Goal: Task Accomplishment & Management: Use online tool/utility

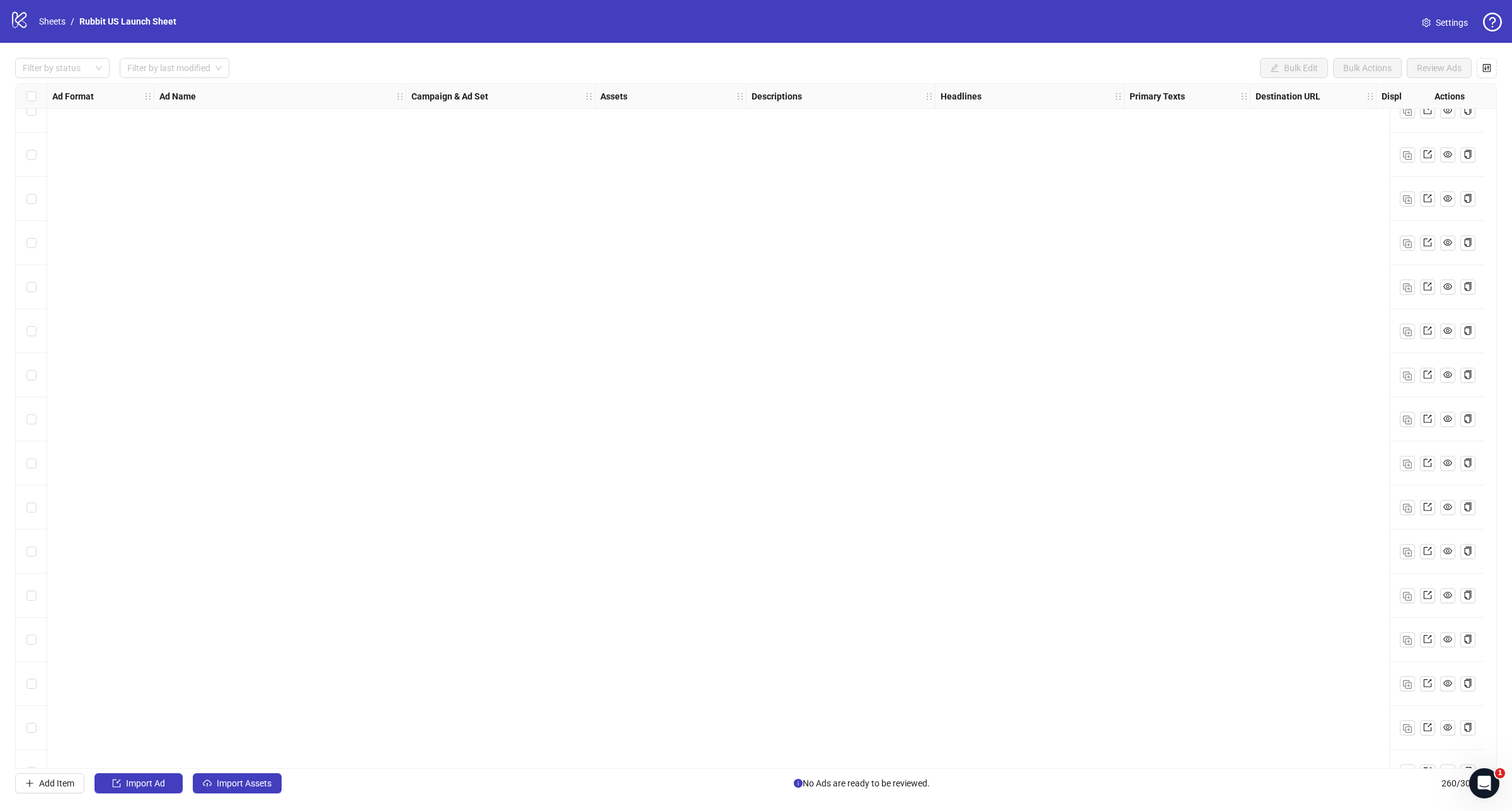
scroll to position [10810, 0]
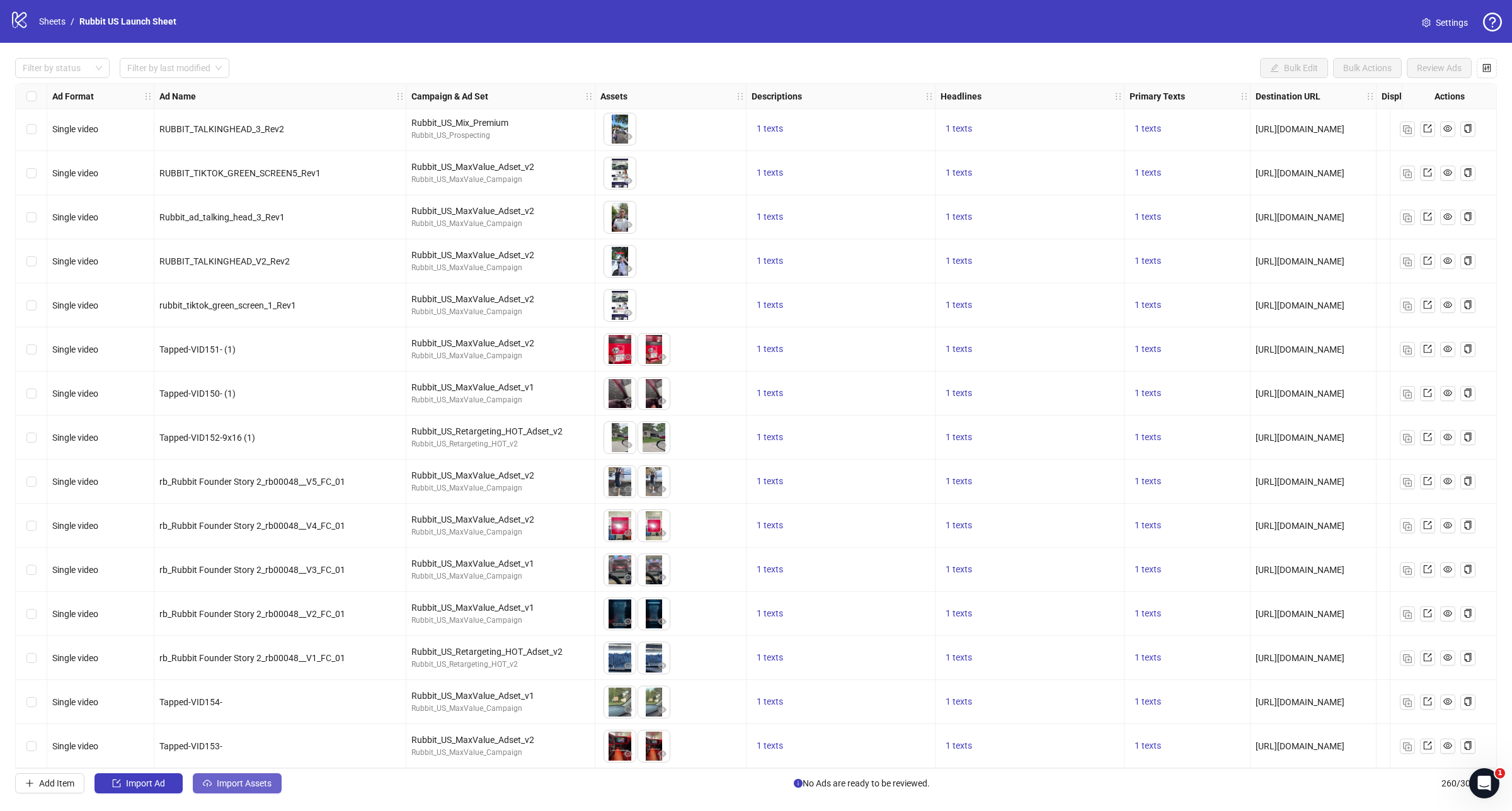
click at [254, 788] on span "Import Assets" at bounding box center [244, 783] width 55 height 10
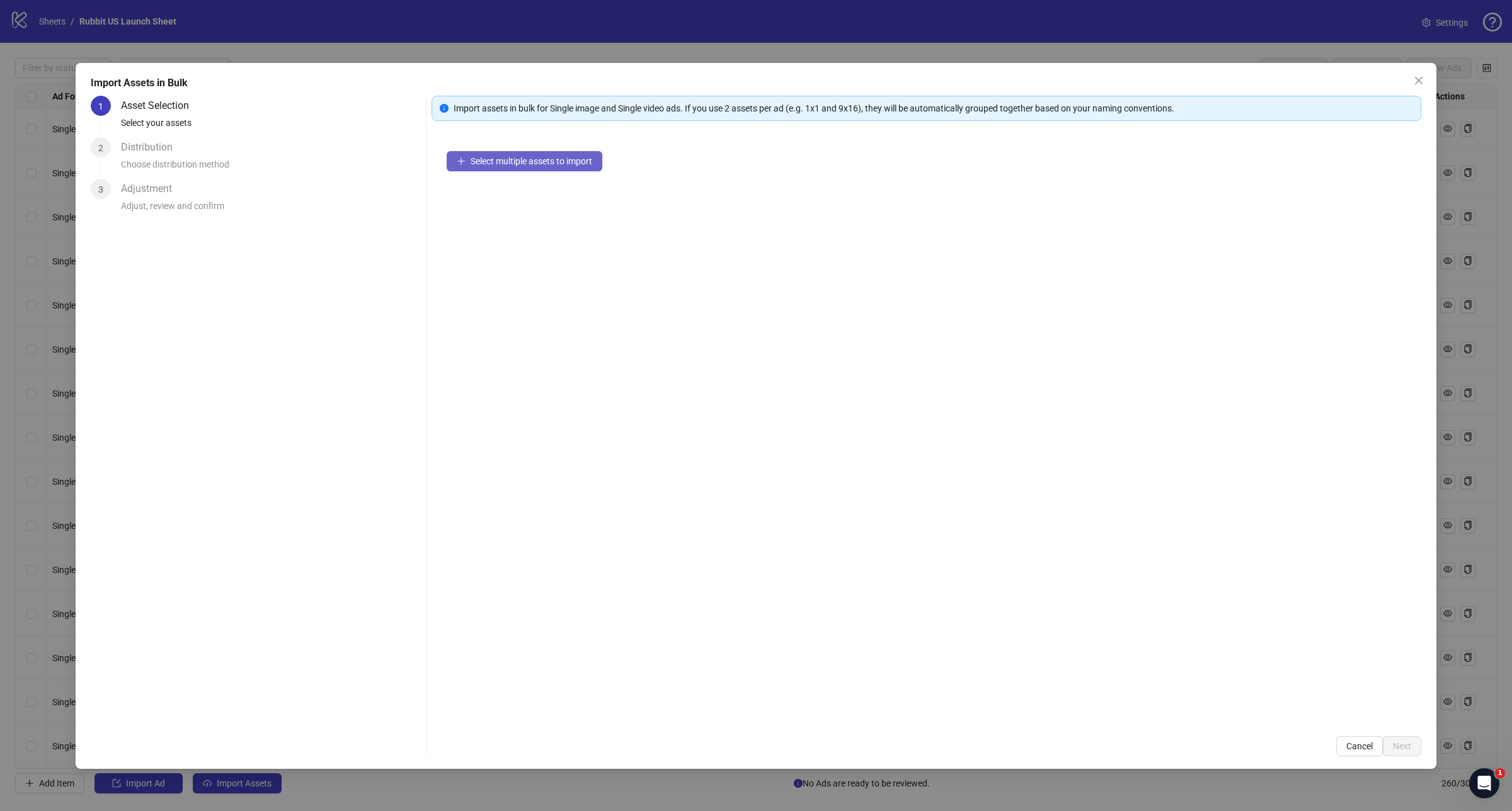
click at [581, 165] on span "Select multiple assets to import" at bounding box center [532, 161] width 122 height 10
click at [1397, 743] on span "Next" at bounding box center [1401, 746] width 18 height 10
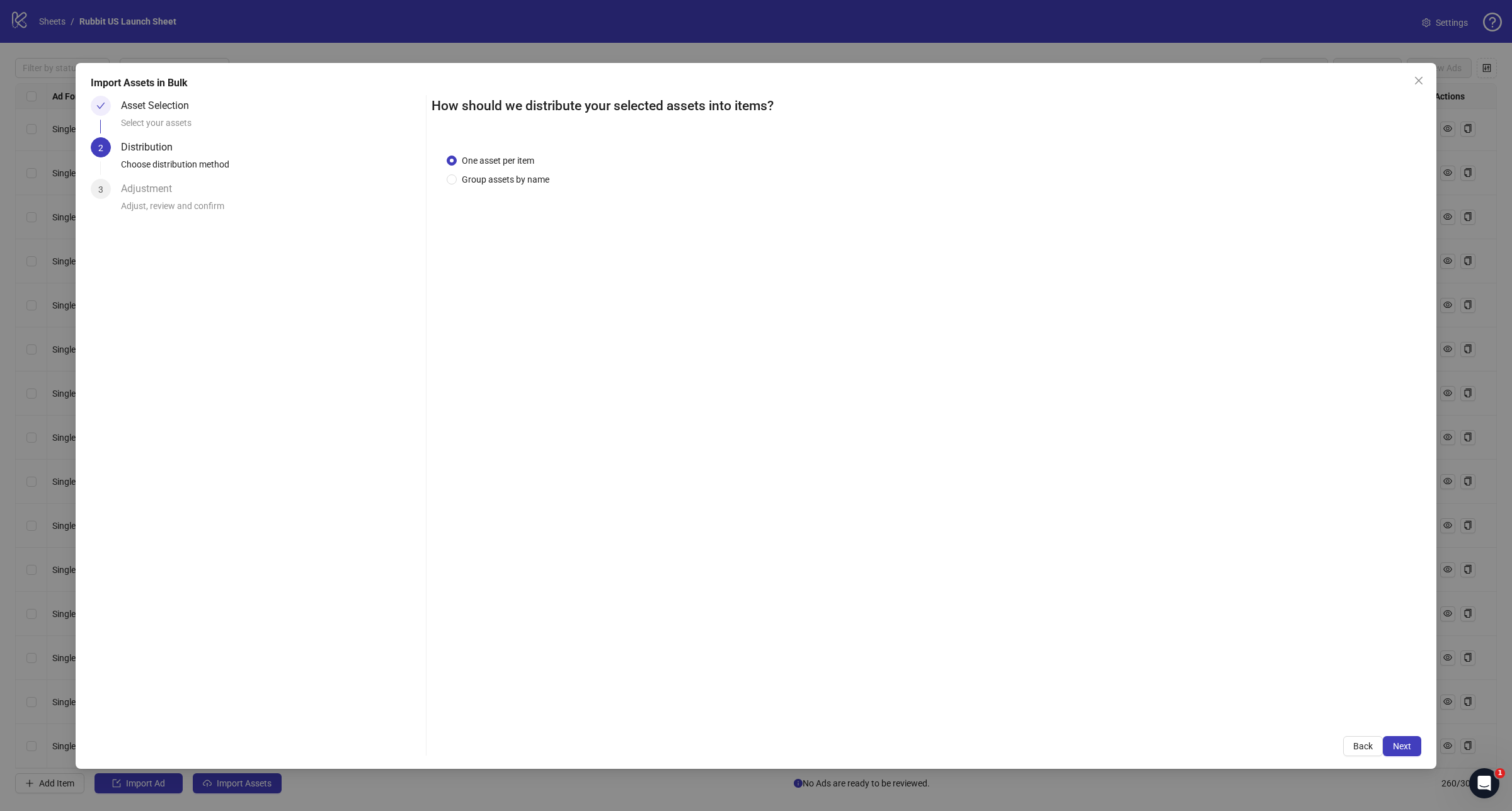
click at [537, 190] on div "One asset per item Group assets by name" at bounding box center [926, 430] width 990 height 583
click at [526, 180] on span "Group assets by name" at bounding box center [505, 180] width 97 height 14
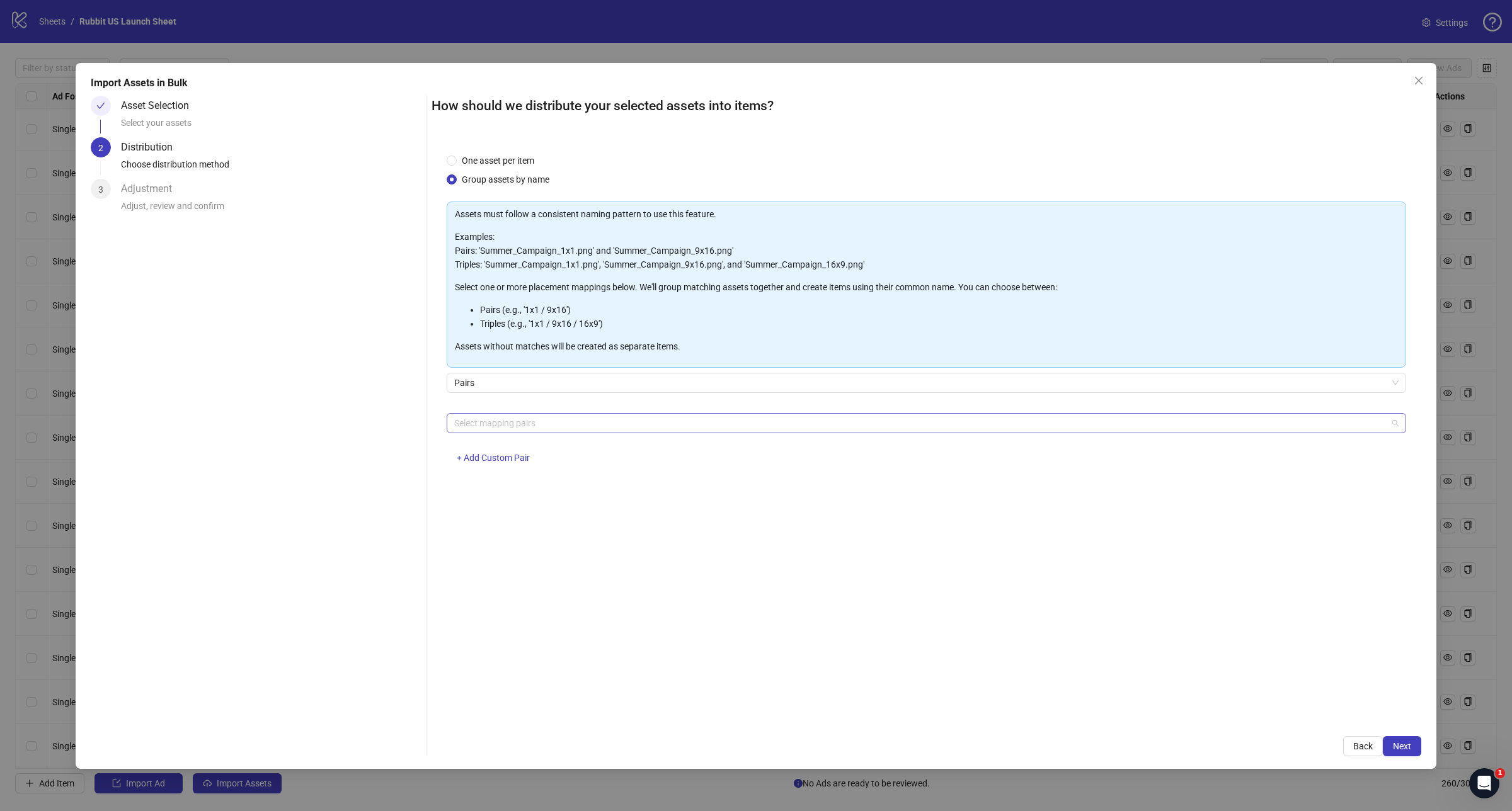
click at [612, 415] on div at bounding box center [919, 423] width 941 height 17
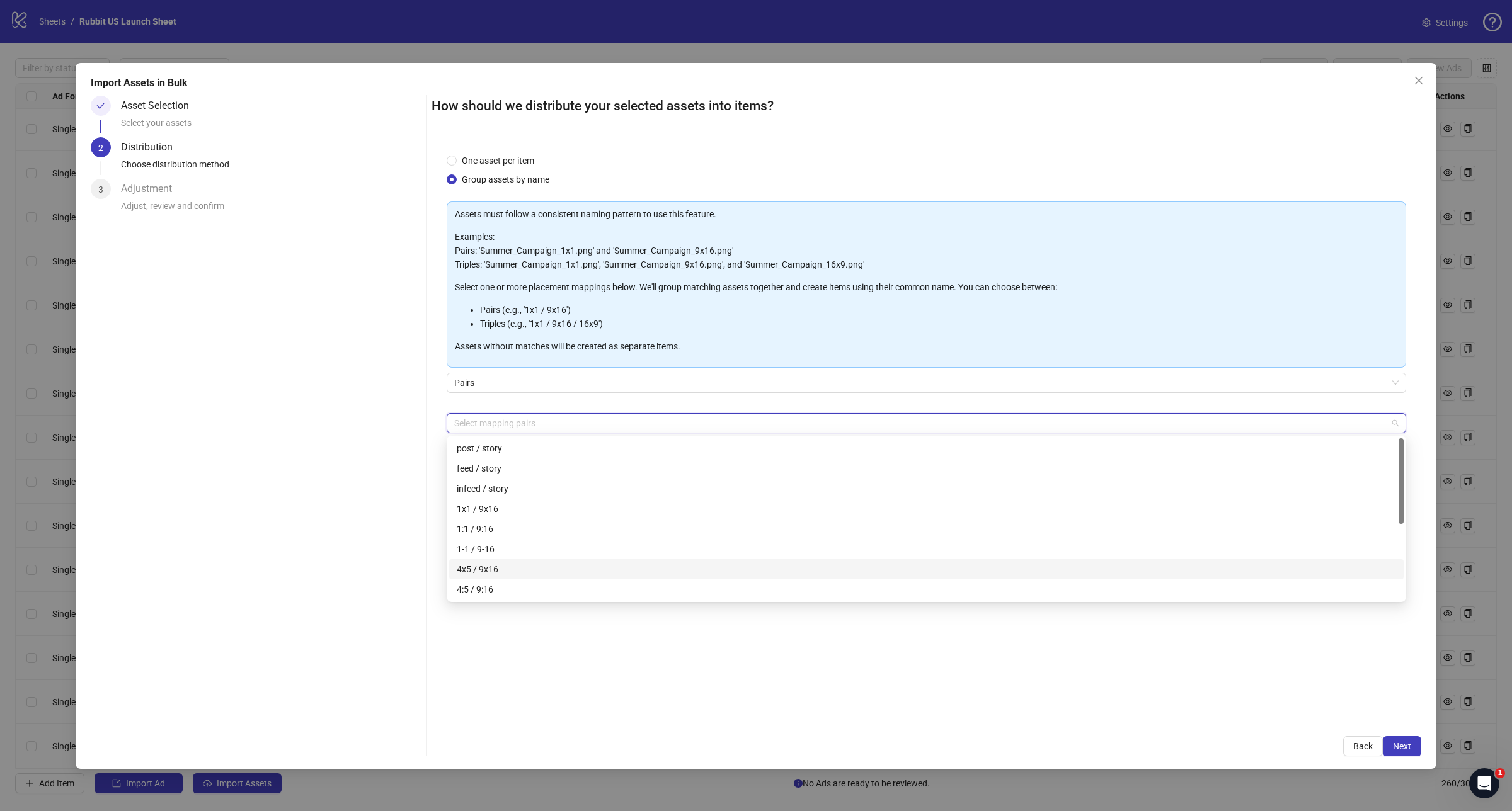
click at [565, 564] on div "4x5 / 9x16" at bounding box center [926, 570] width 939 height 14
click at [1404, 734] on div "How should we distribute your selected assets into items? One asset per item Gr…" at bounding box center [926, 426] width 990 height 661
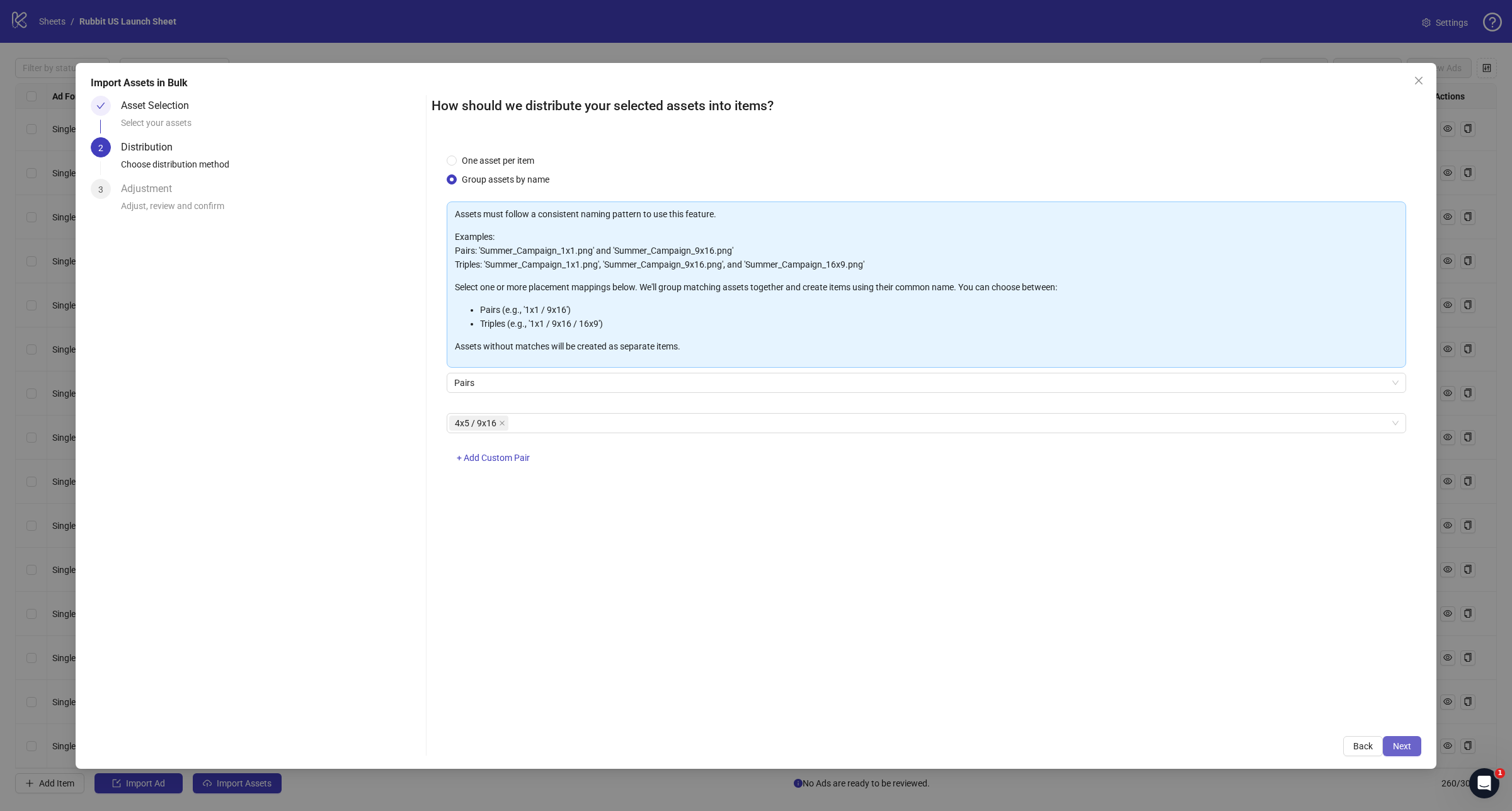
click at [1403, 740] on button "Next" at bounding box center [1401, 746] width 39 height 20
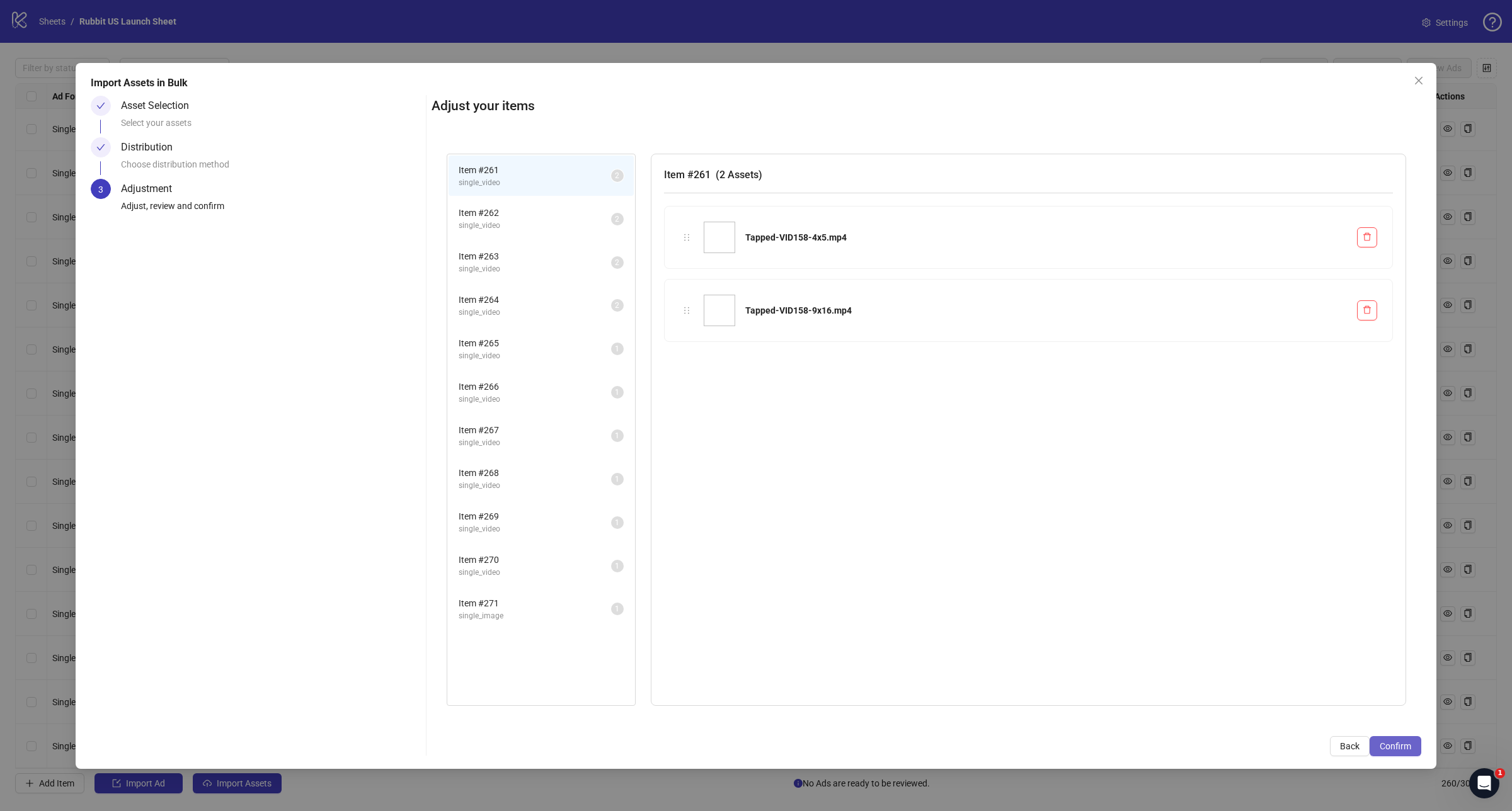
click at [1403, 741] on span "Confirm" at bounding box center [1395, 746] width 32 height 10
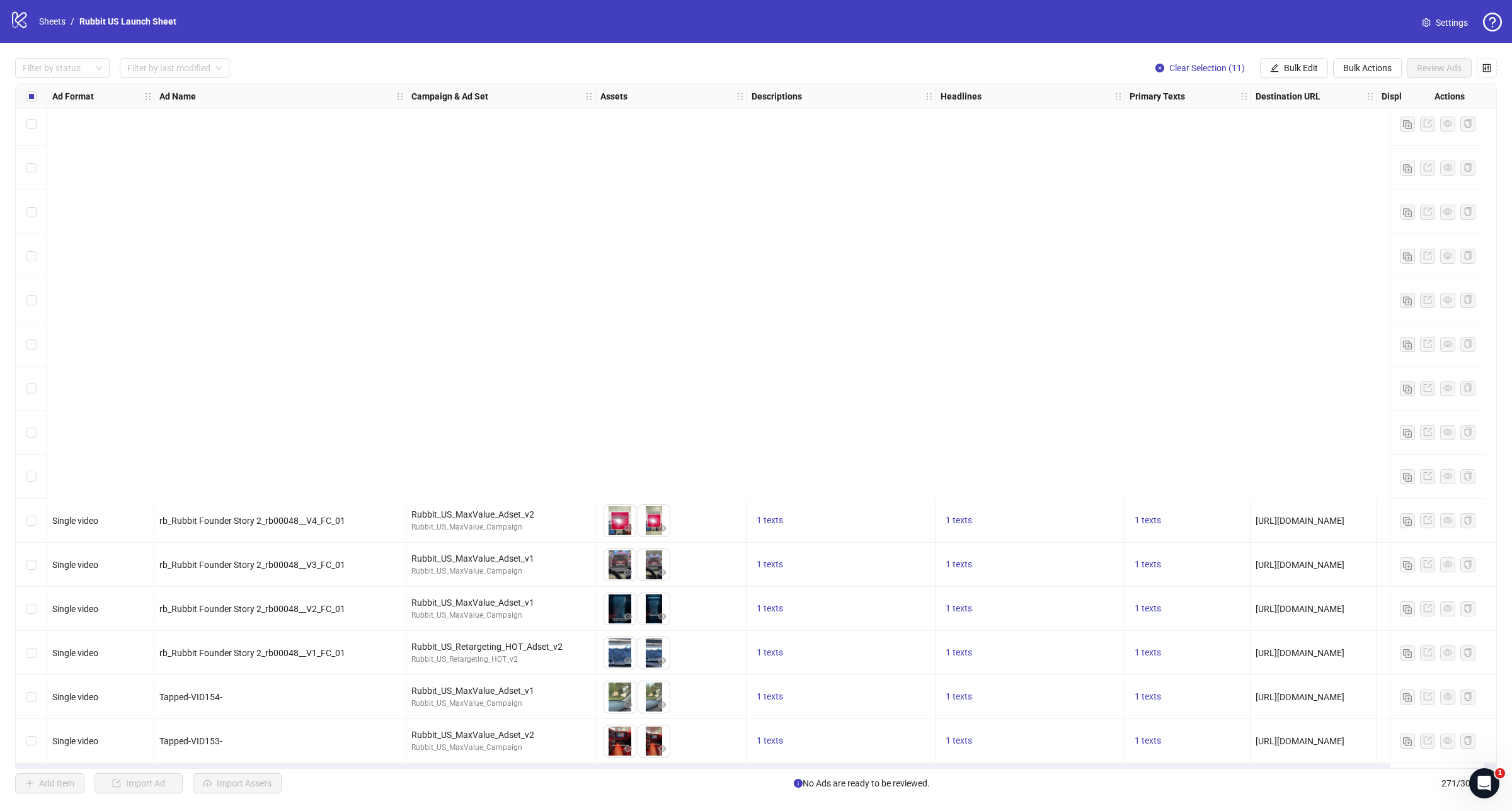
scroll to position [11295, 0]
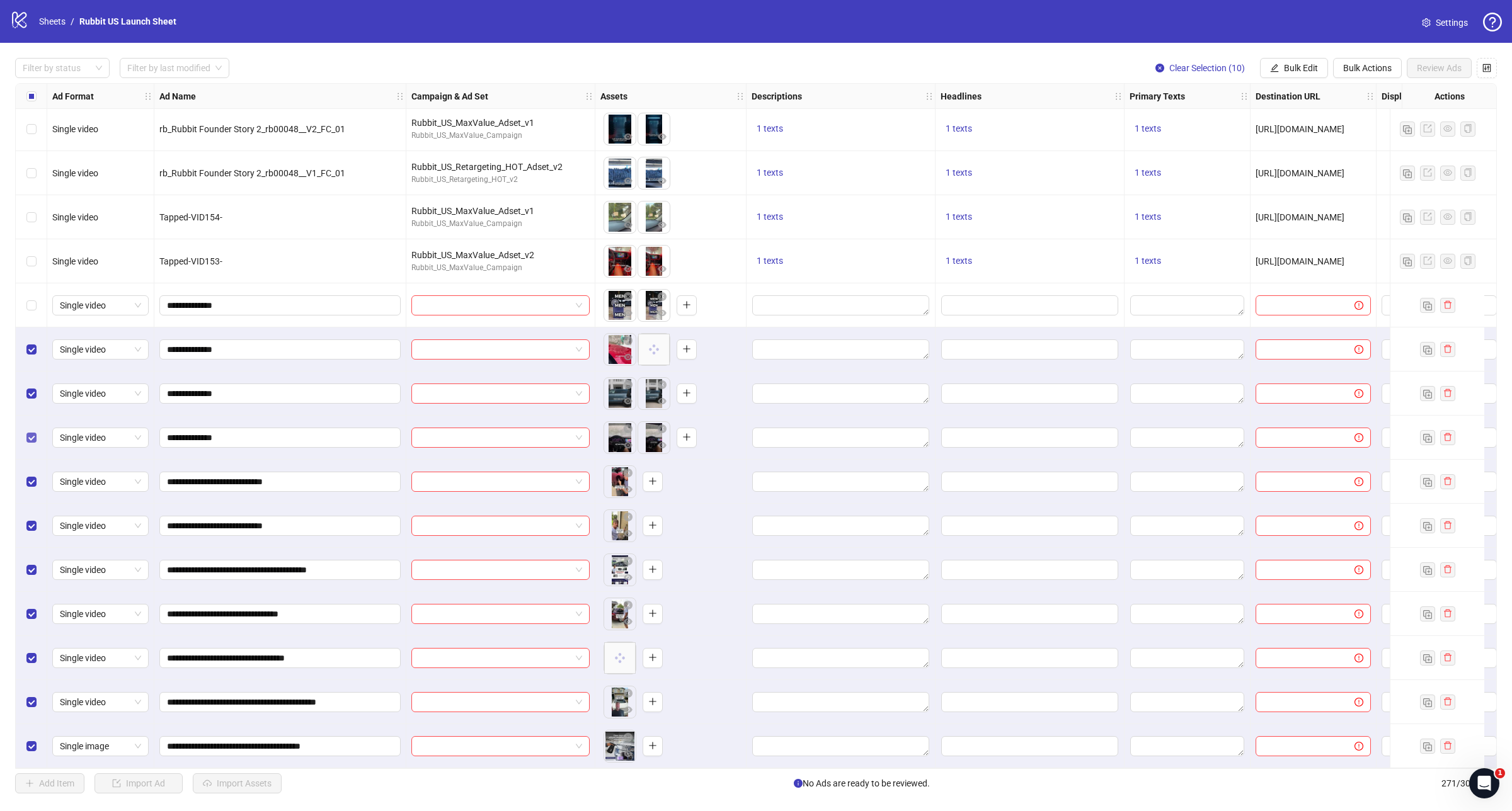
click at [32, 354] on div "Select row 262" at bounding box center [32, 350] width 32 height 44
click at [26, 400] on div "Select row 263" at bounding box center [32, 394] width 32 height 44
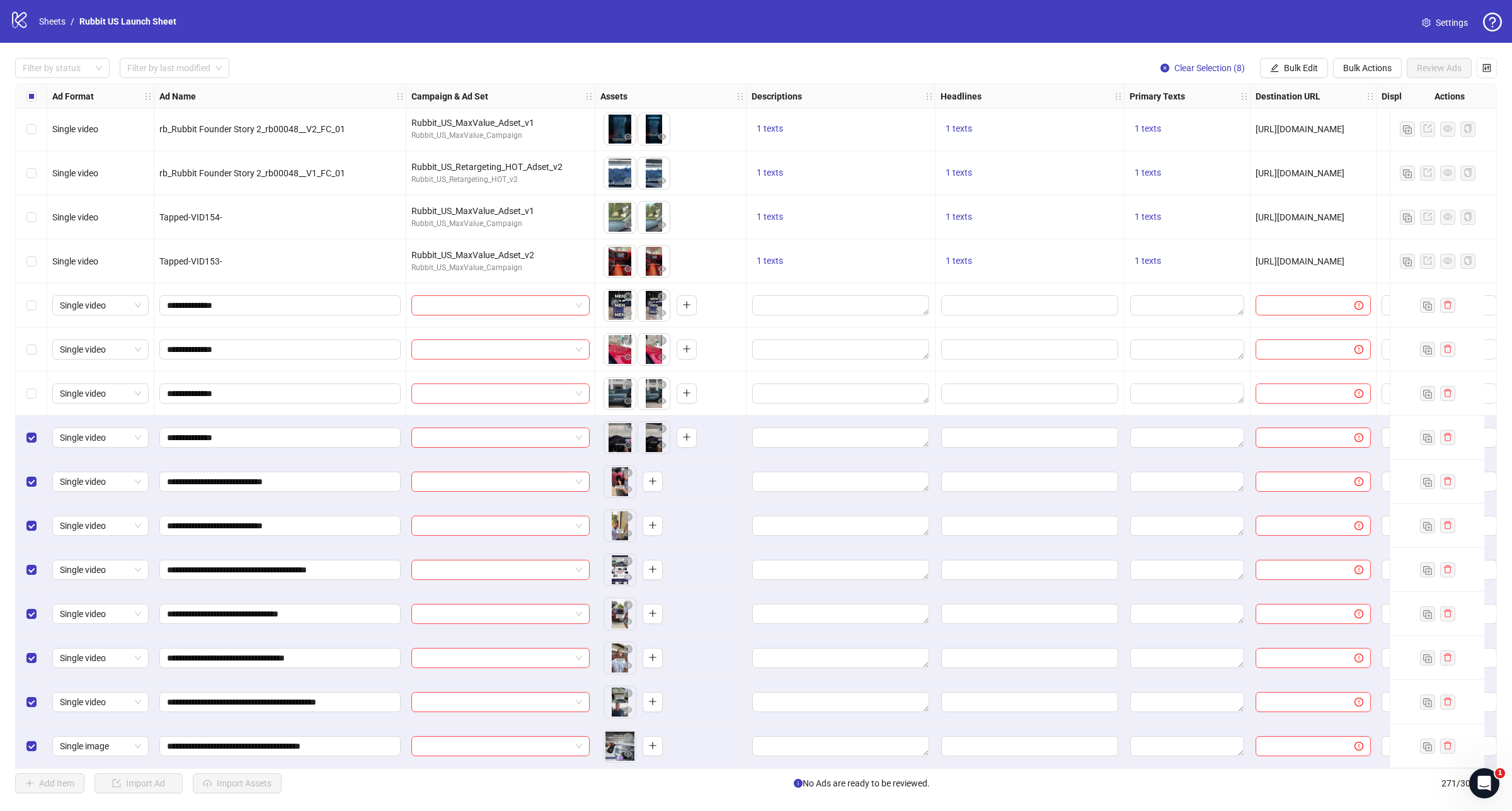
click at [26, 445] on div "Select row 264" at bounding box center [32, 438] width 32 height 44
click at [32, 487] on div "Select row 265" at bounding box center [32, 482] width 32 height 44
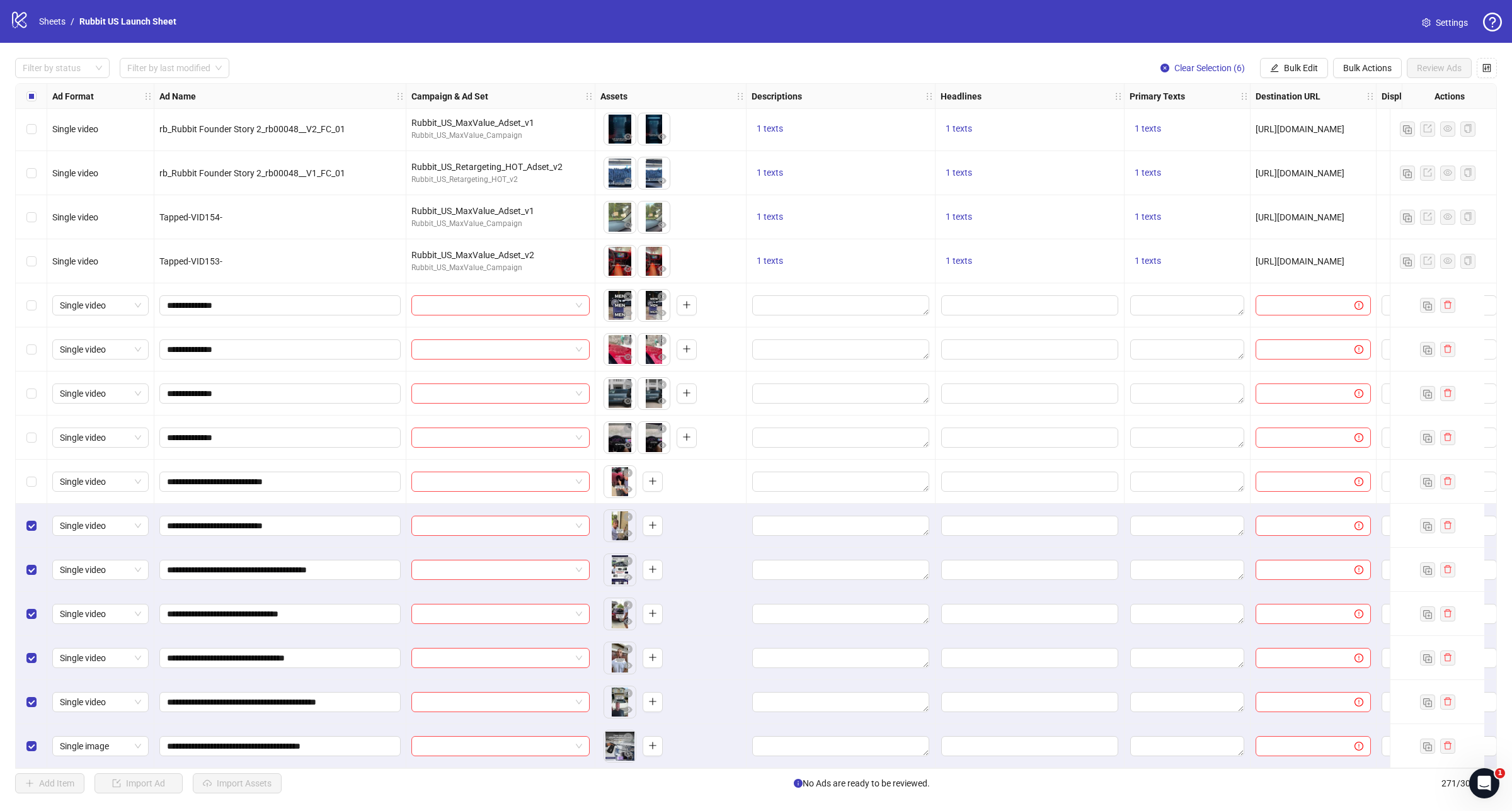
click at [20, 540] on div "Select row 266" at bounding box center [32, 526] width 32 height 44
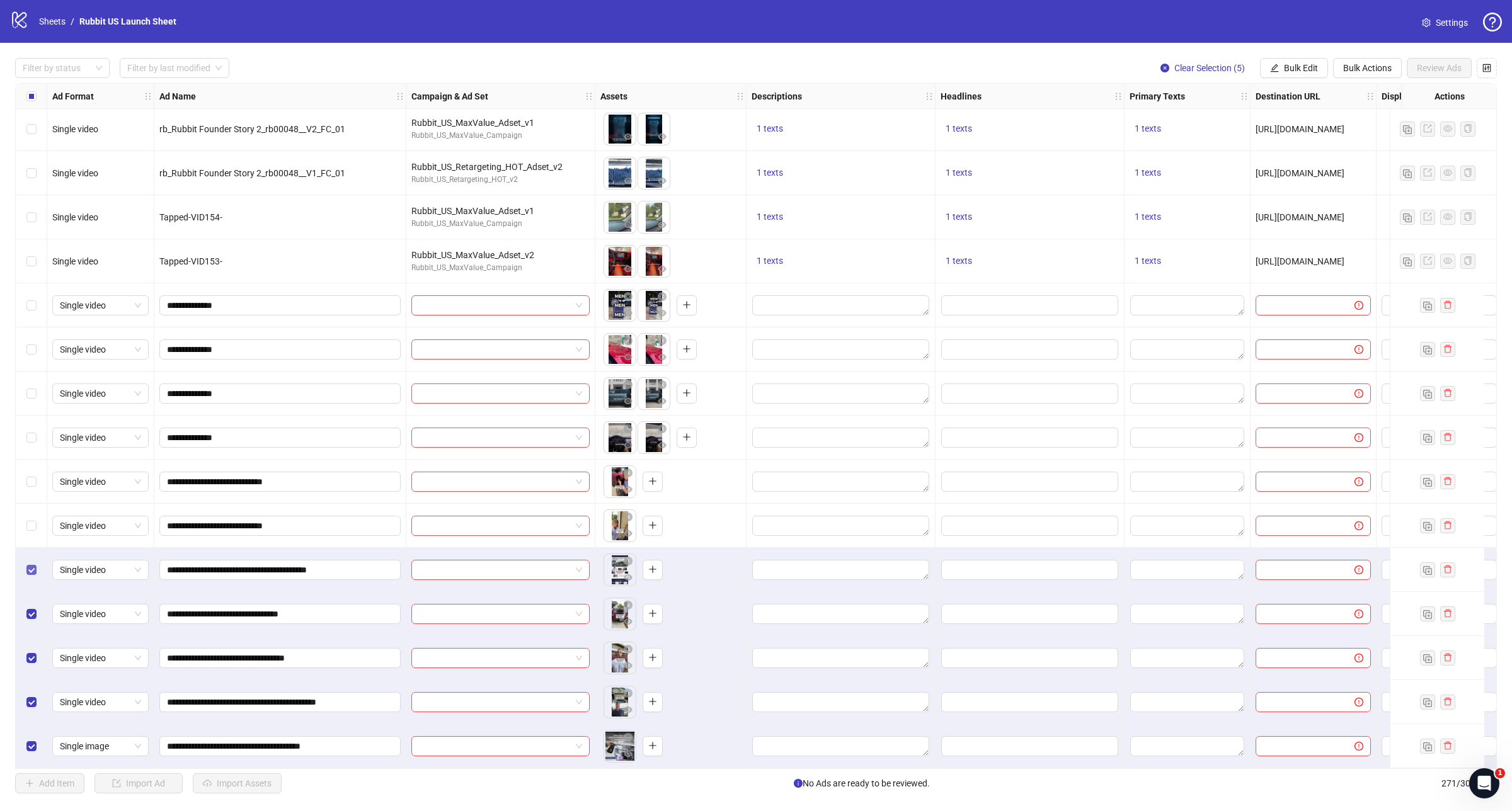
click at [32, 572] on label "Select row 267" at bounding box center [31, 570] width 10 height 14
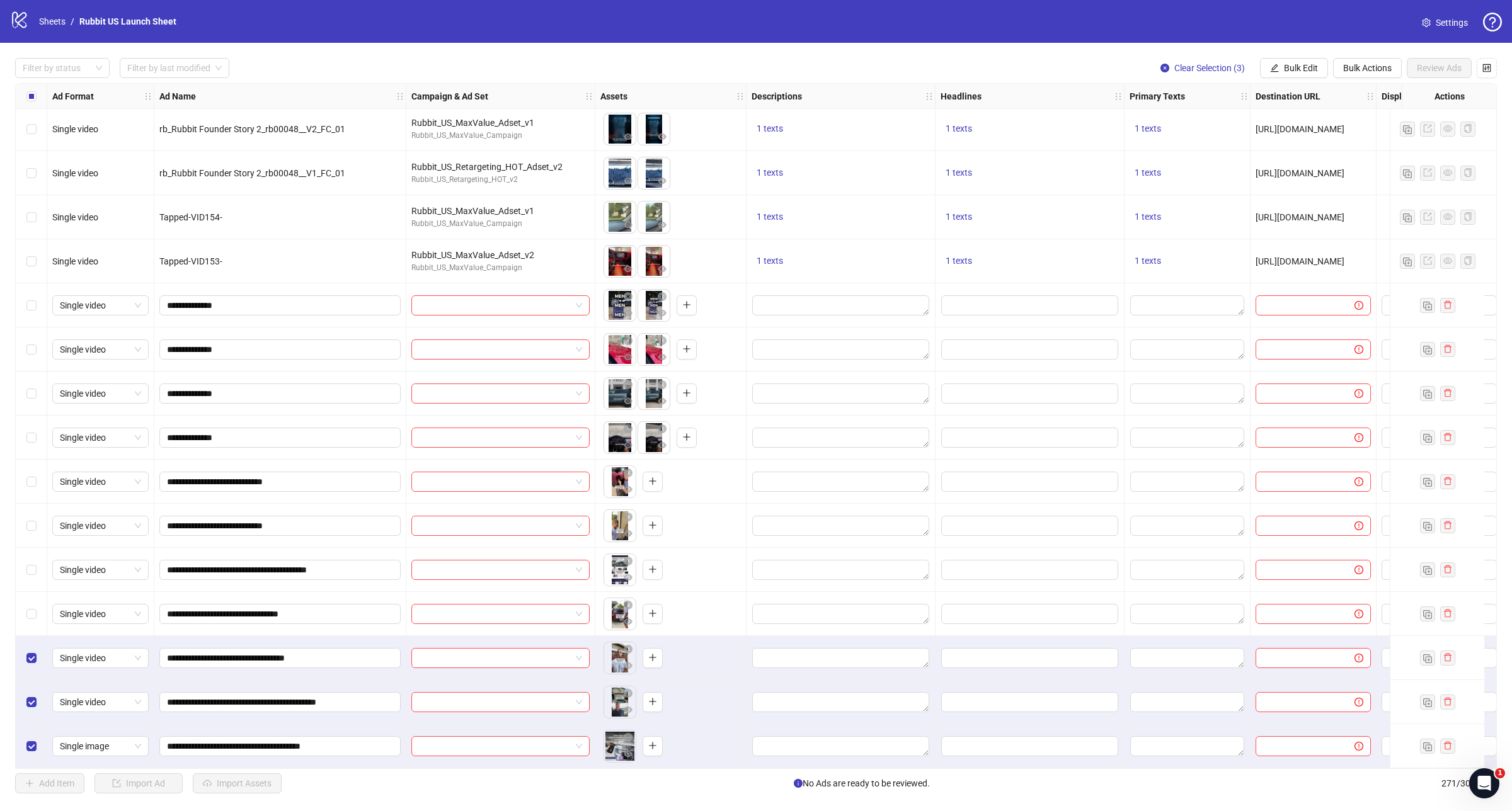
click at [33, 663] on div "Select row 269" at bounding box center [32, 658] width 32 height 44
click at [32, 703] on label "Select row 270" at bounding box center [31, 703] width 10 height 14
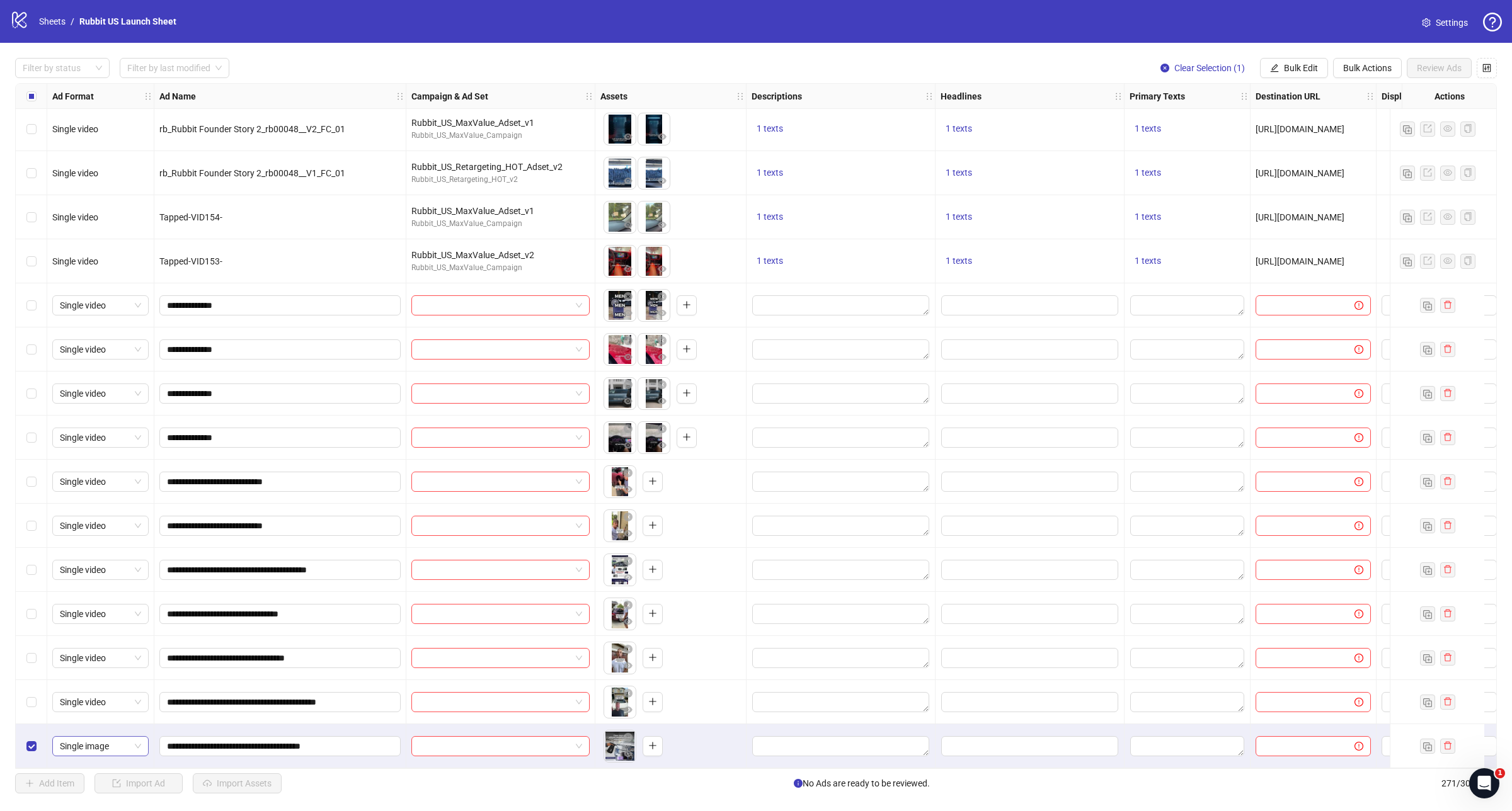
click at [30, 750] on div "Select row 271" at bounding box center [32, 747] width 32 height 44
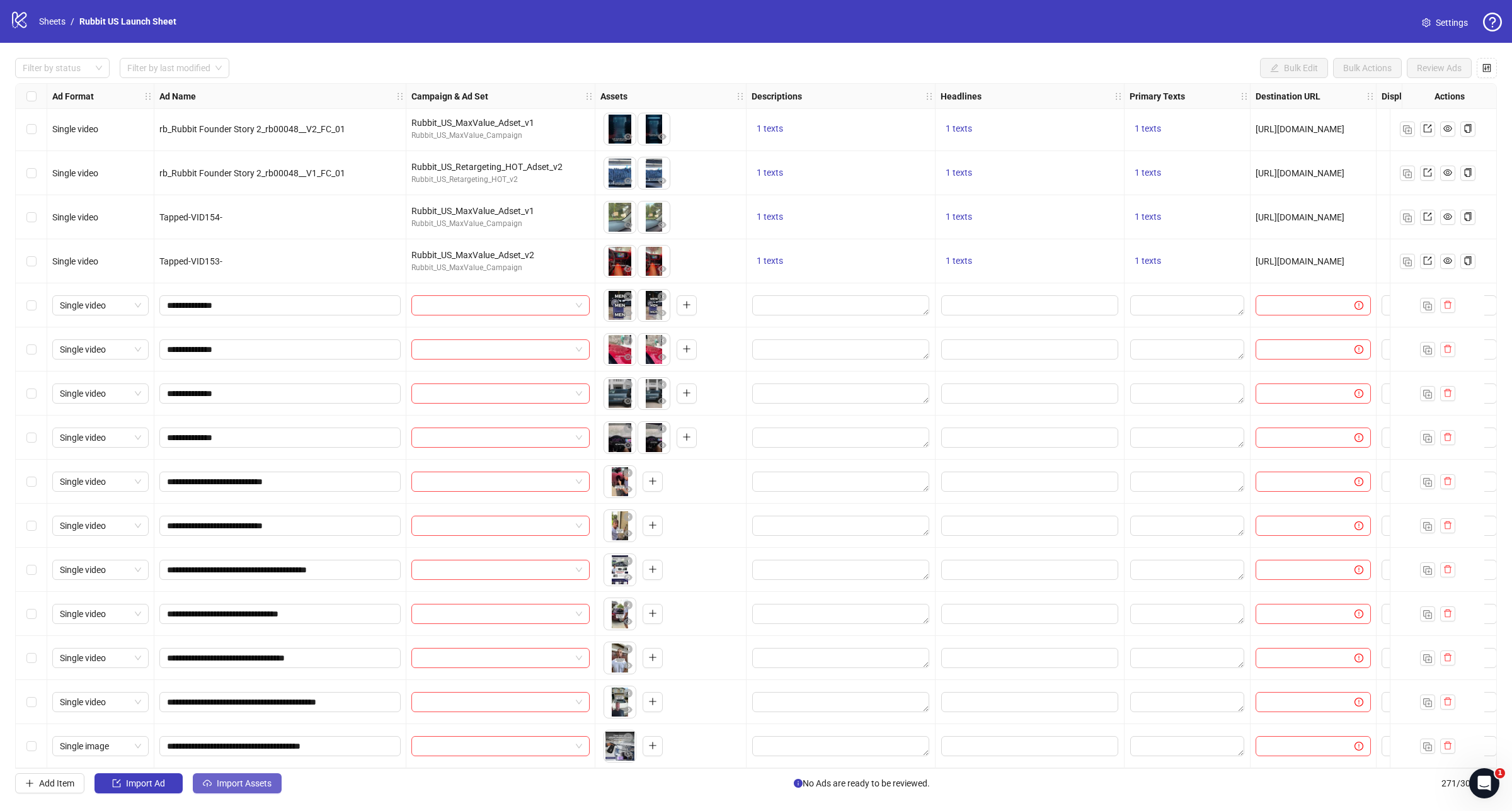
click at [216, 785] on button "Import Assets" at bounding box center [237, 783] width 89 height 20
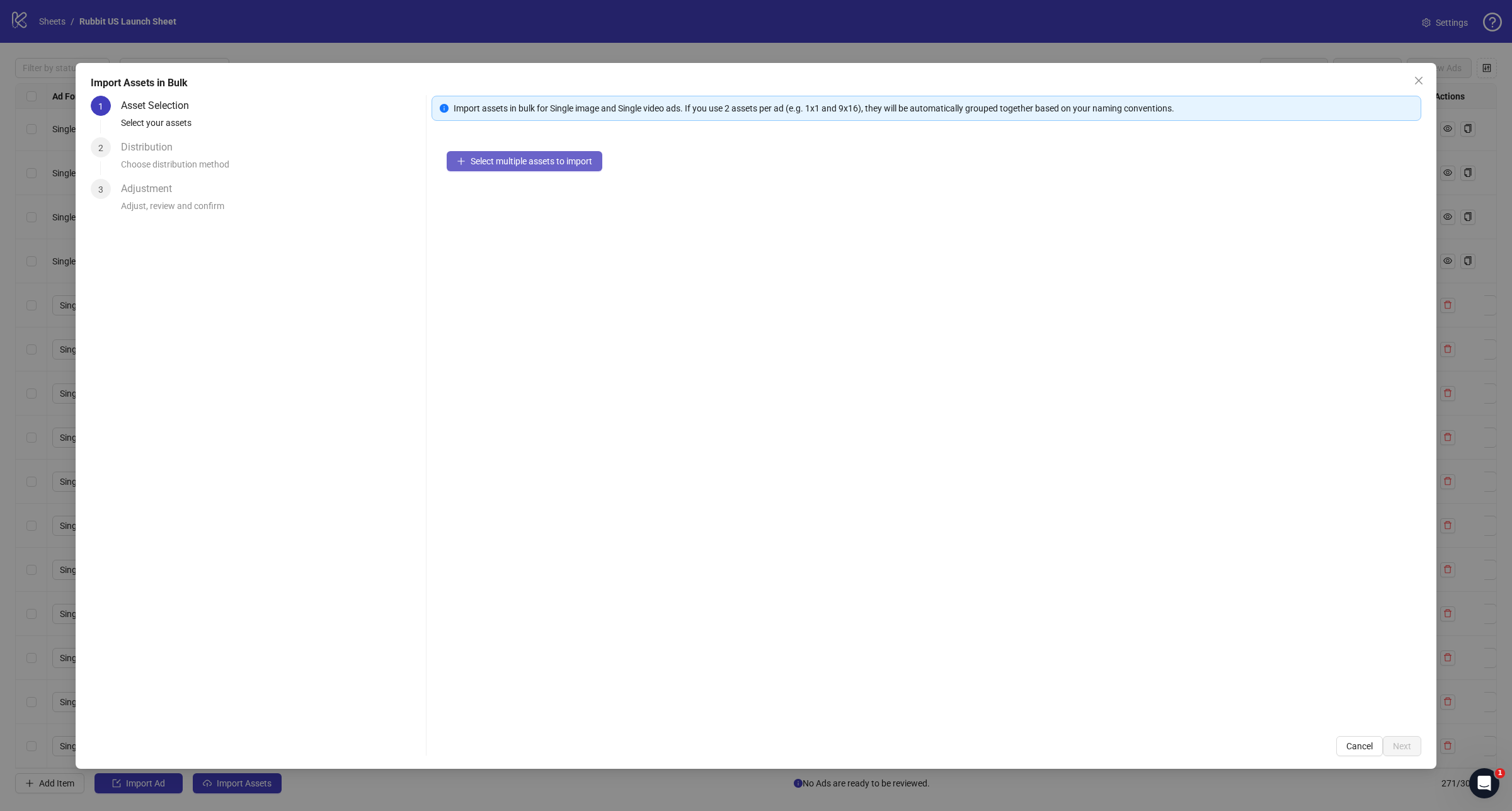
click at [527, 153] on button "Select multiple assets to import" at bounding box center [524, 161] width 156 height 20
click at [1393, 747] on span "Next" at bounding box center [1401, 746] width 18 height 10
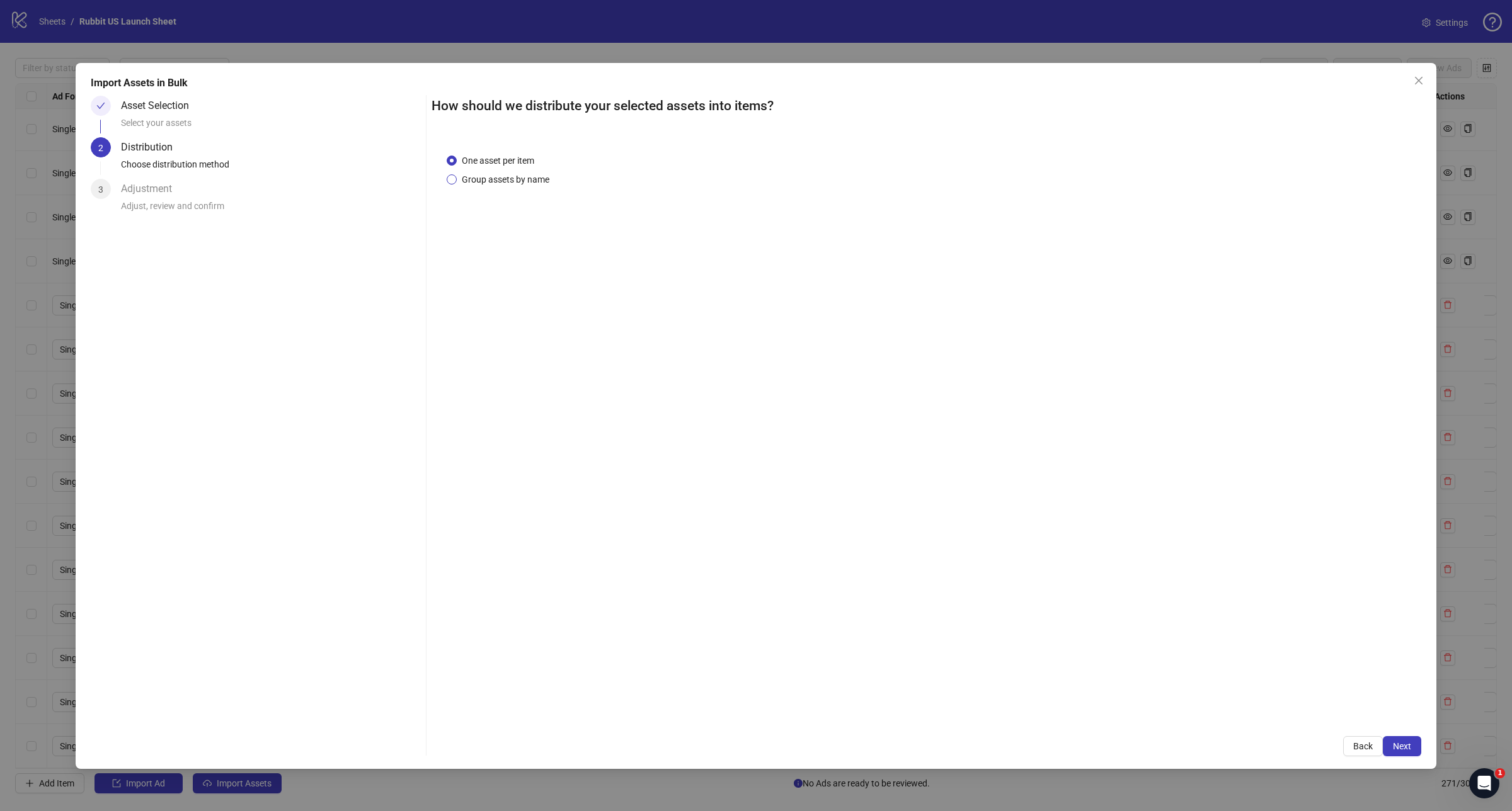
click at [536, 181] on span "Group assets by name" at bounding box center [505, 180] width 97 height 14
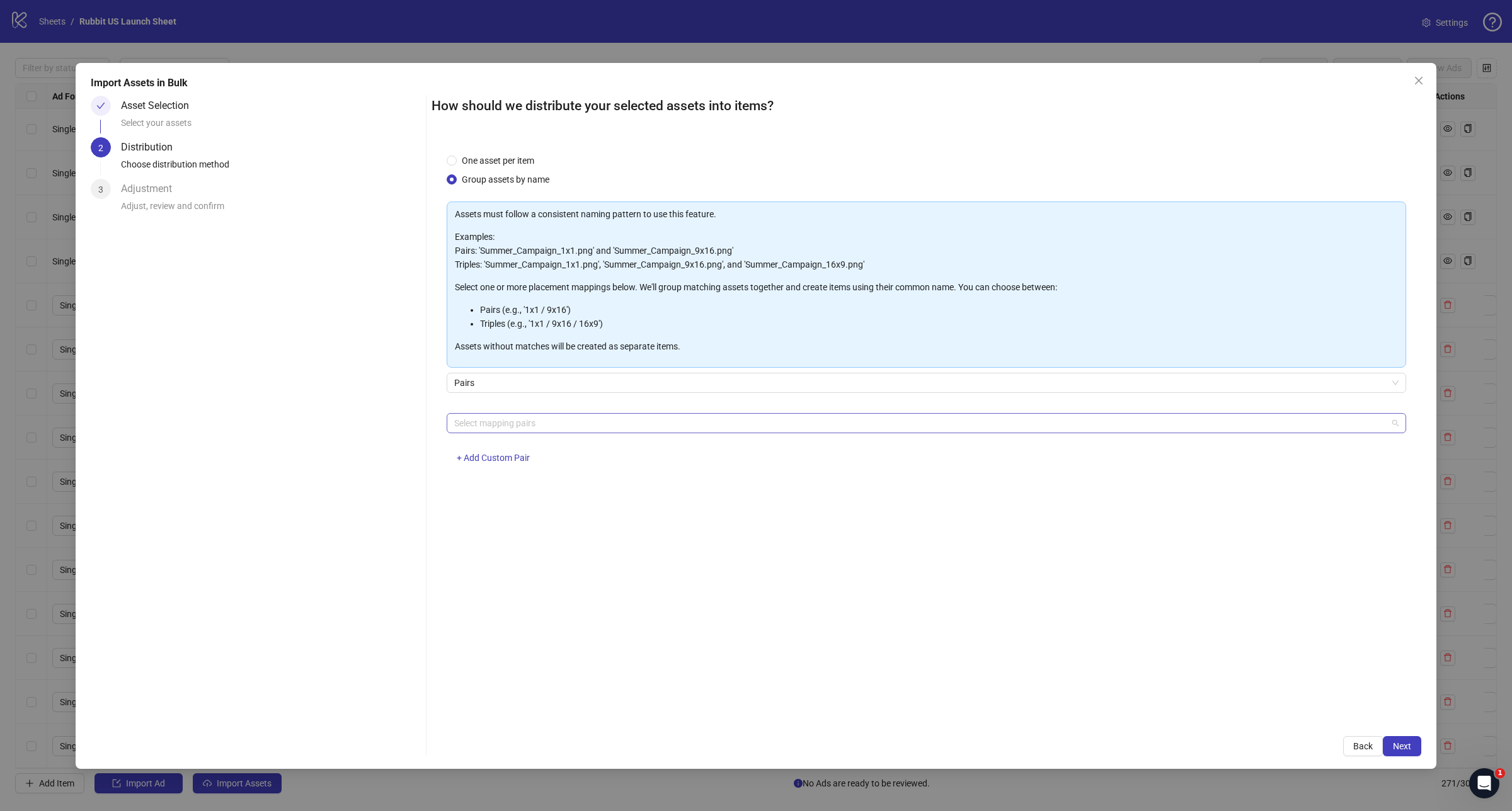
click at [551, 423] on div at bounding box center [919, 423] width 941 height 17
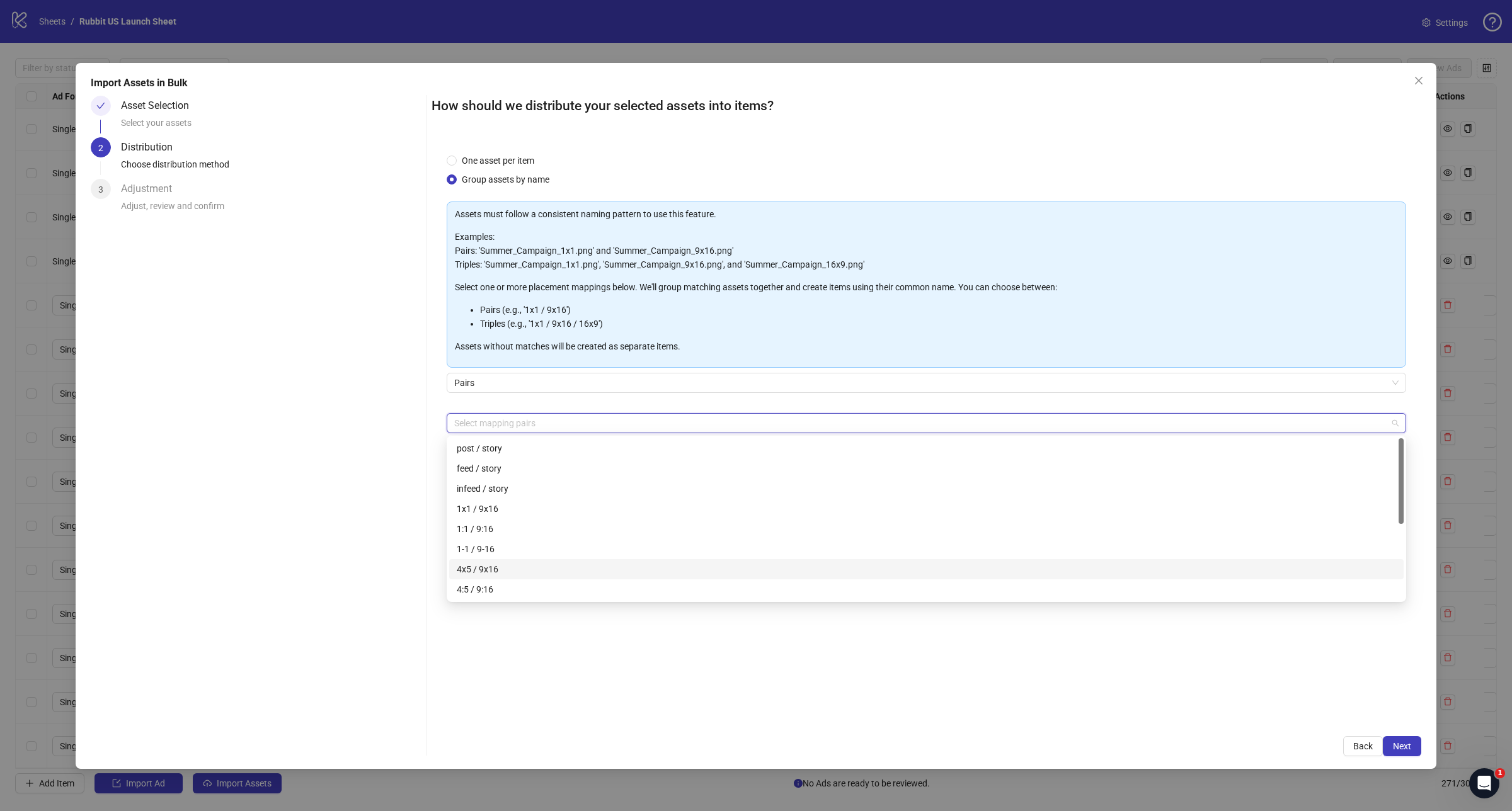
click at [542, 572] on div "4x5 / 9x16" at bounding box center [926, 570] width 939 height 14
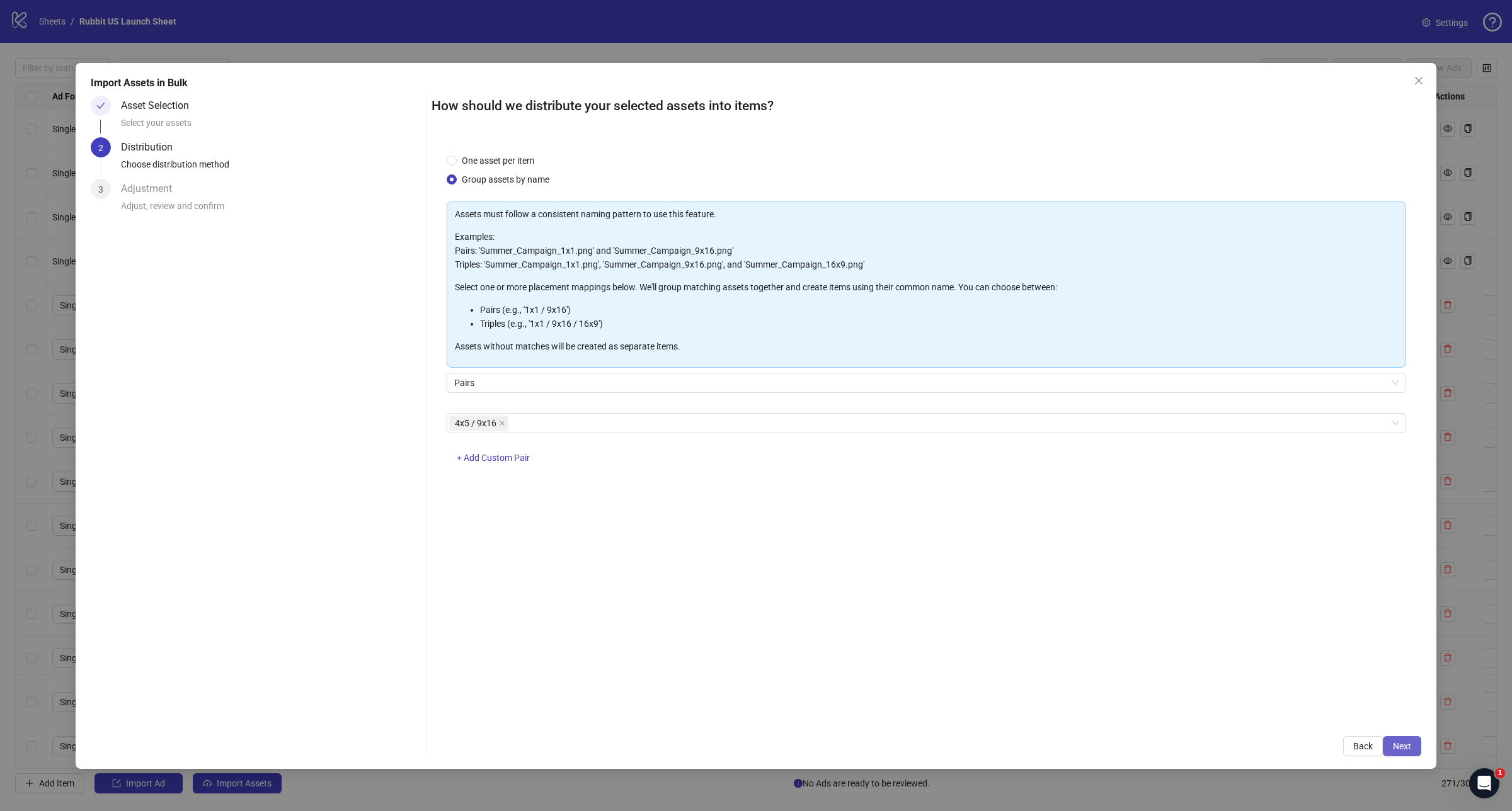
click at [1409, 749] on span "Next" at bounding box center [1401, 746] width 18 height 10
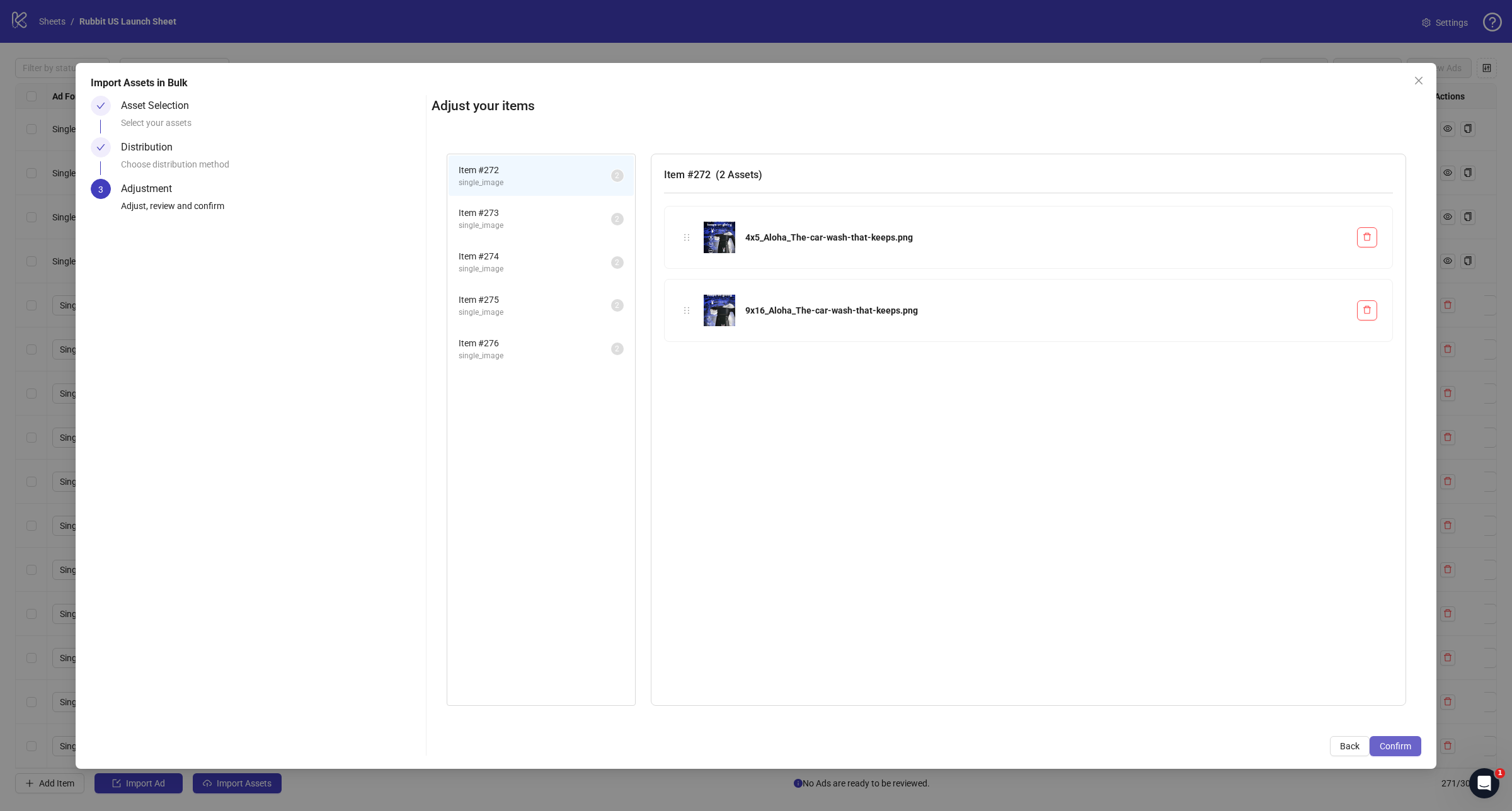
click at [1403, 746] on span "Confirm" at bounding box center [1395, 746] width 32 height 10
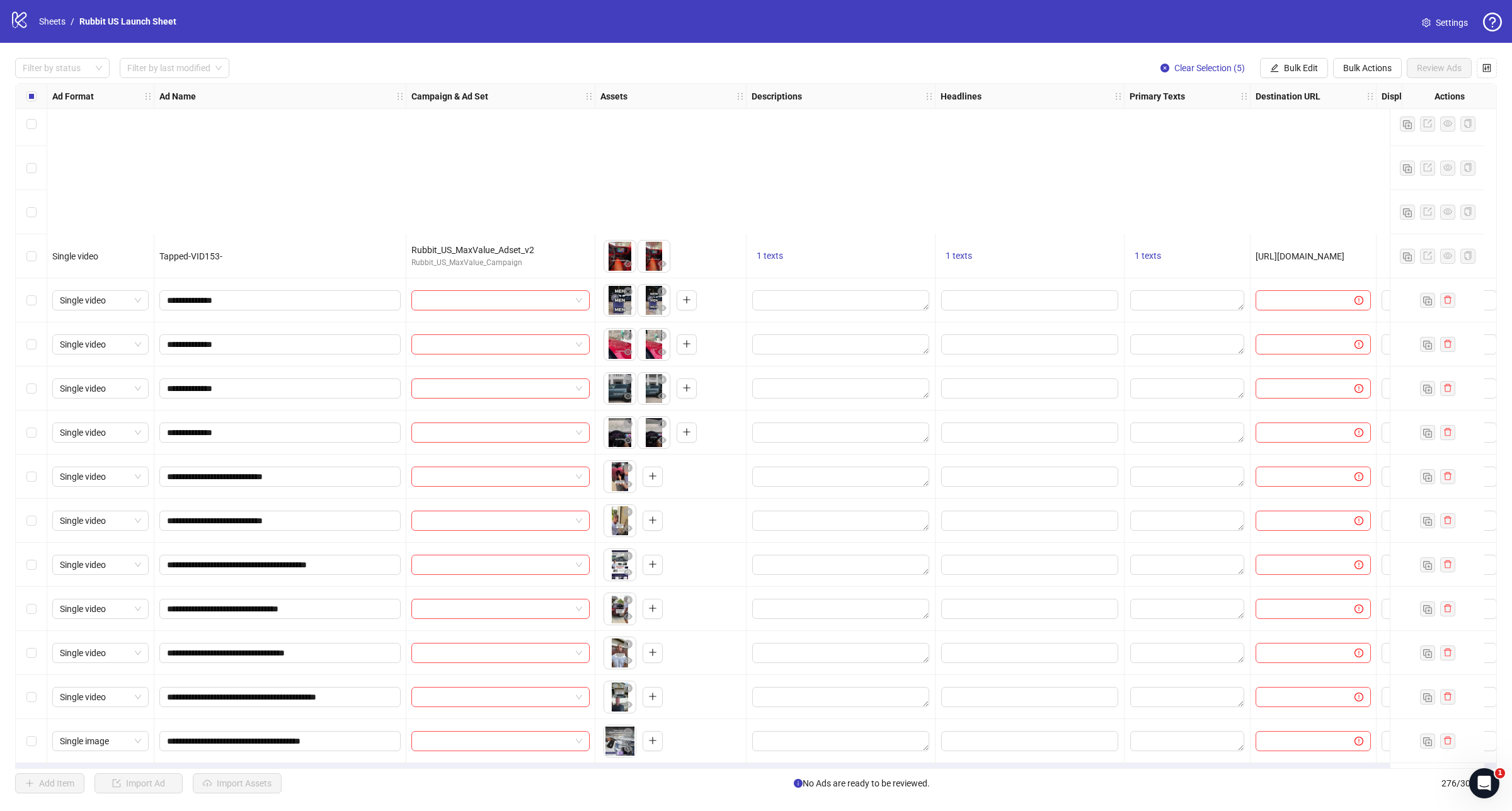
scroll to position [11515, 0]
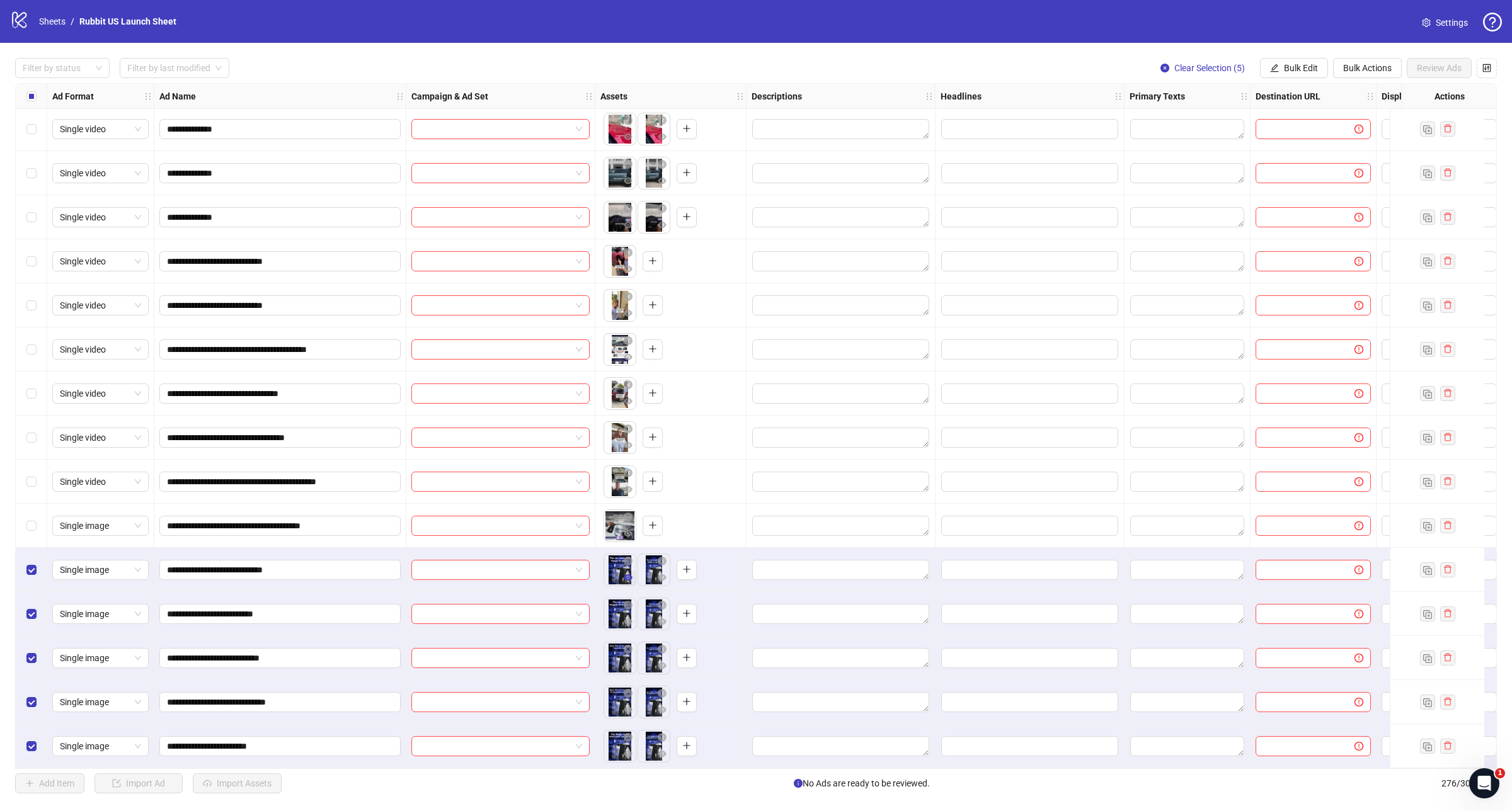
click at [625, 575] on icon "eye" at bounding box center [627, 577] width 9 height 9
click at [627, 617] on icon "eye" at bounding box center [627, 621] width 9 height 9
click at [629, 663] on icon "eye" at bounding box center [627, 665] width 9 height 9
click at [626, 707] on icon "eye" at bounding box center [627, 710] width 9 height 6
click at [628, 751] on icon "eye" at bounding box center [627, 754] width 9 height 6
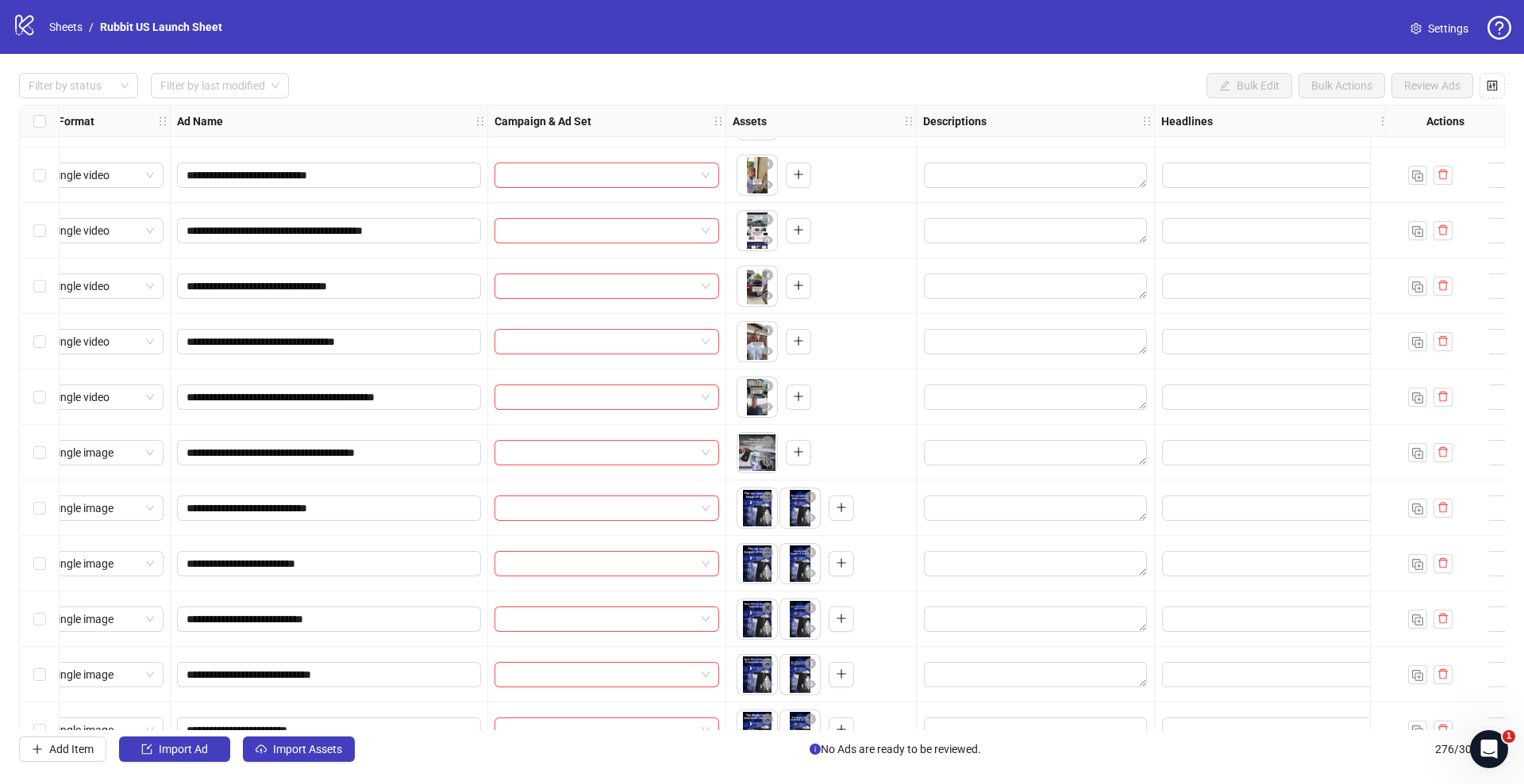
scroll to position [14736, 24]
